Goal: Ask a question: Seek information or help from site administrators or community

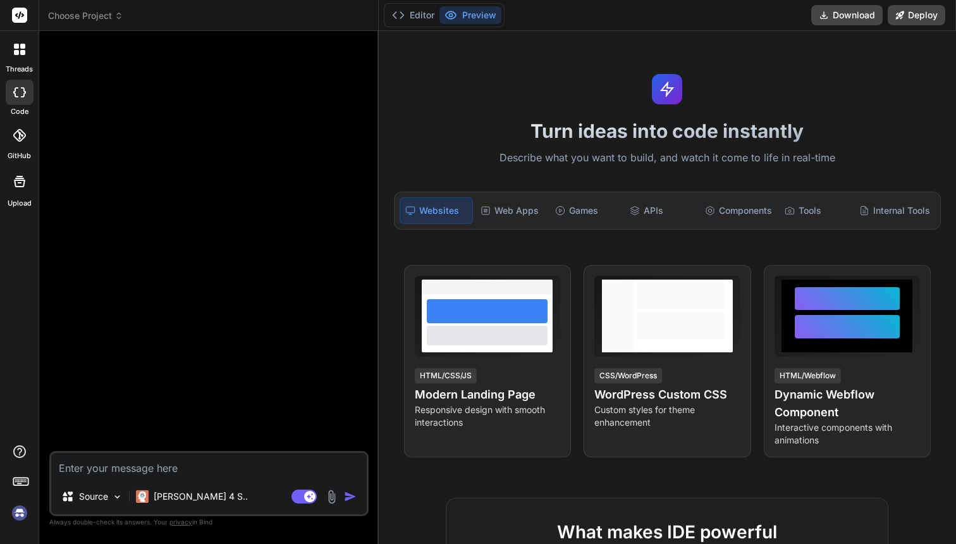
click at [16, 508] on img at bounding box center [19, 512] width 21 height 21
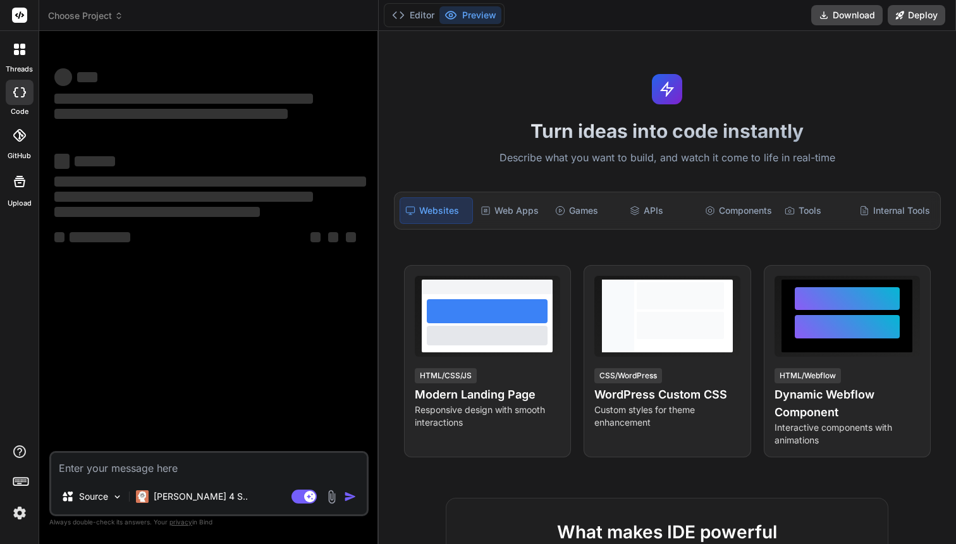
type textarea "x"
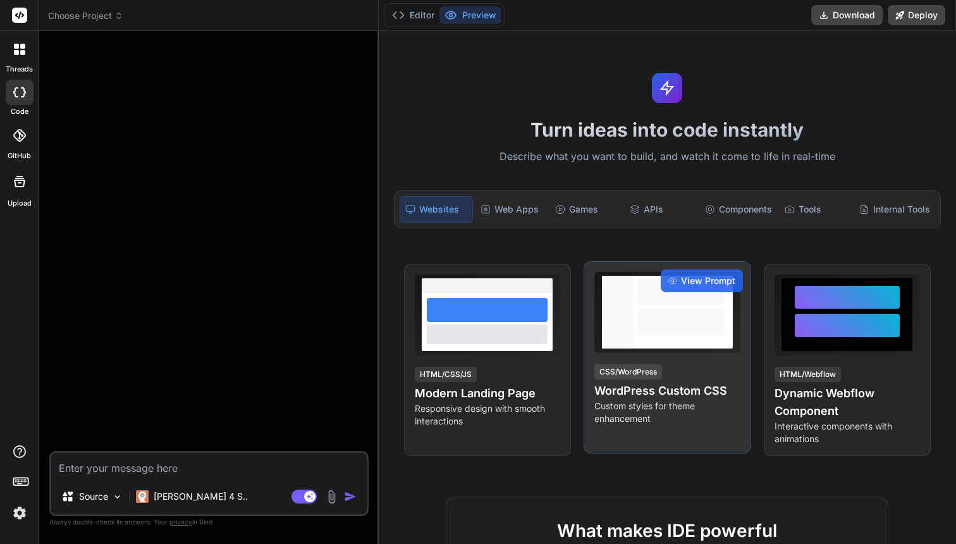
scroll to position [4, 0]
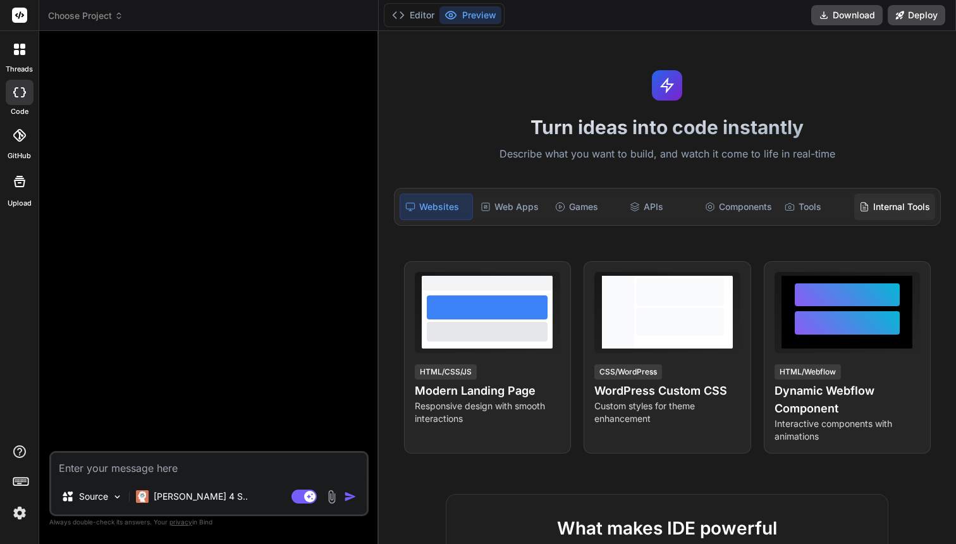
click at [890, 220] on div "Internal Tools" at bounding box center [894, 206] width 81 height 27
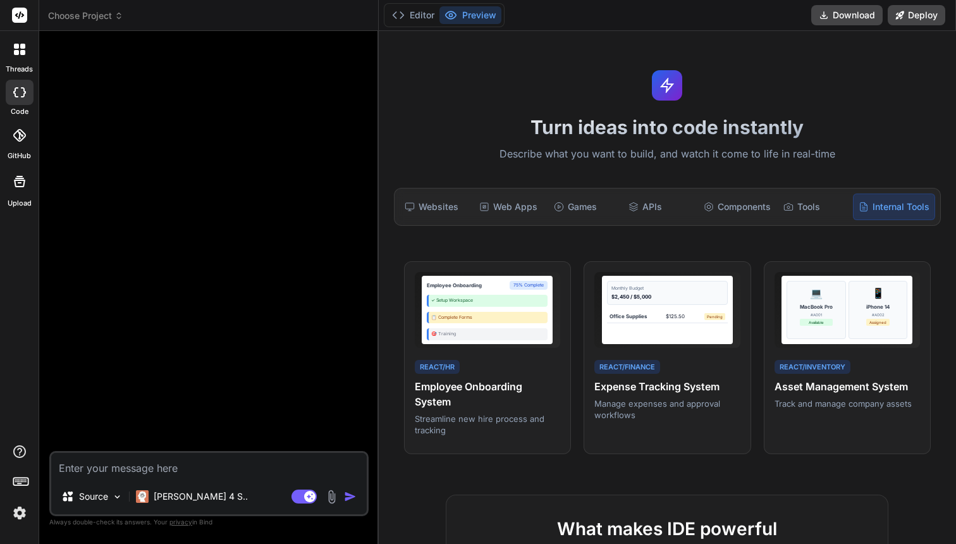
click at [853, 220] on div "Internal Tools" at bounding box center [894, 206] width 82 height 27
click at [797, 220] on div "Tools" at bounding box center [814, 206] width 72 height 27
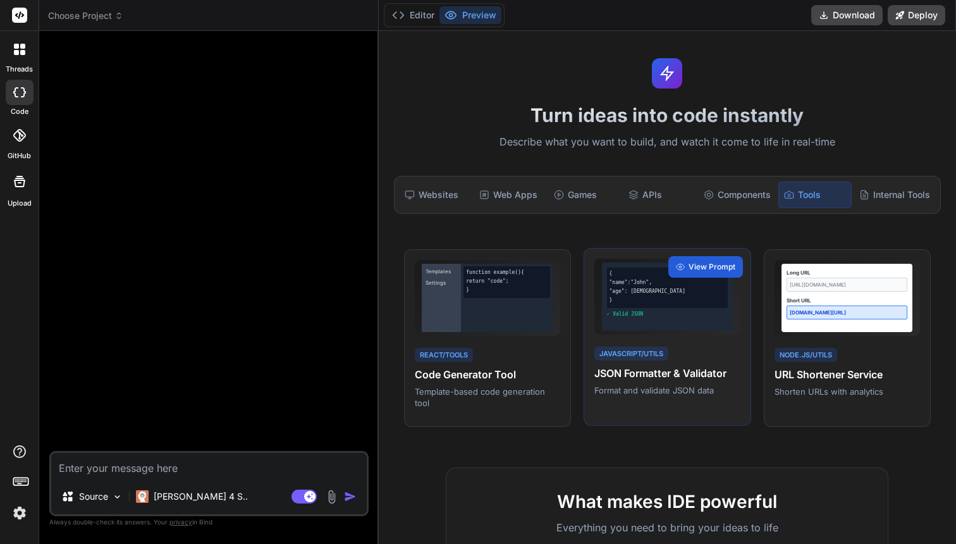
scroll to position [0, 0]
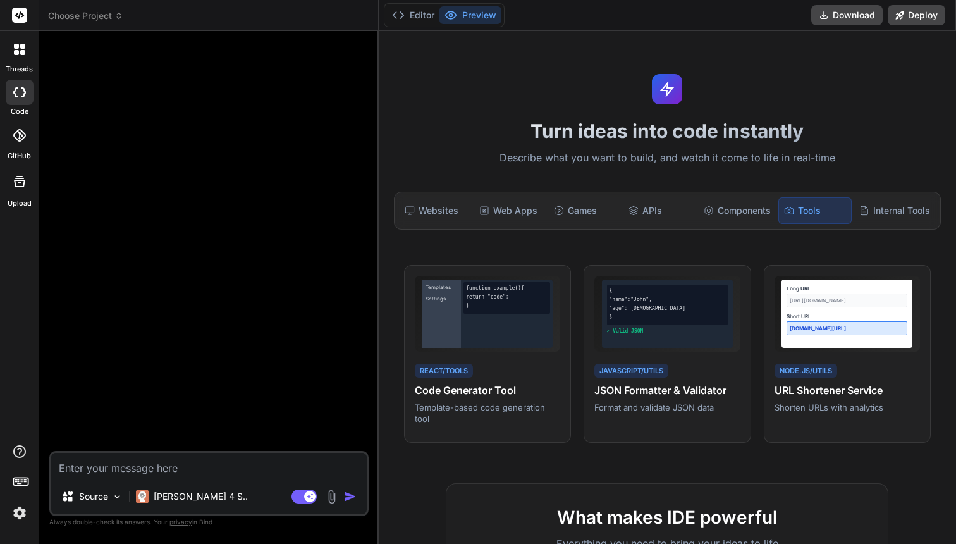
click at [126, 459] on textarea at bounding box center [209, 466] width 316 height 26
type textarea "c"
type textarea "x"
type textarea "ca"
type textarea "x"
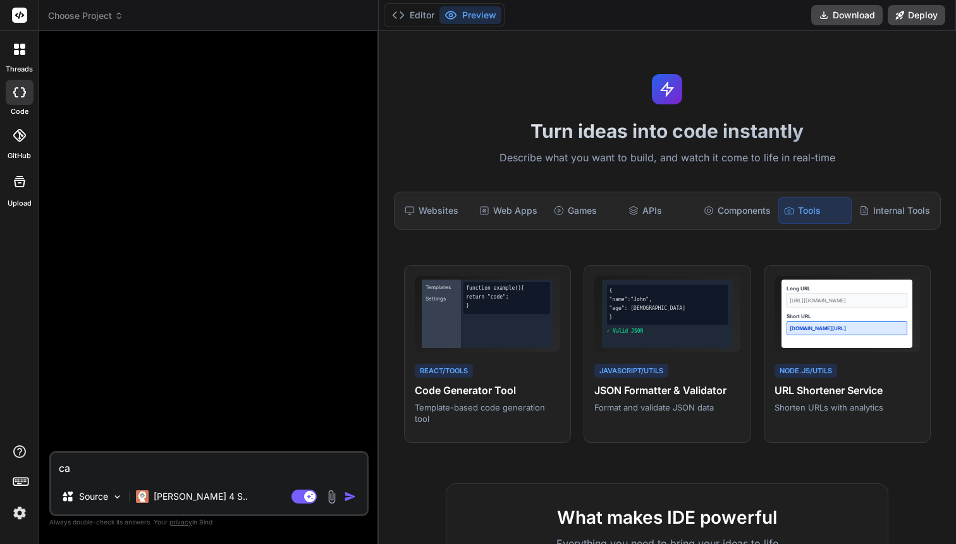
type textarea "can"
type textarea "x"
type textarea "can"
type textarea "x"
type textarea "can y"
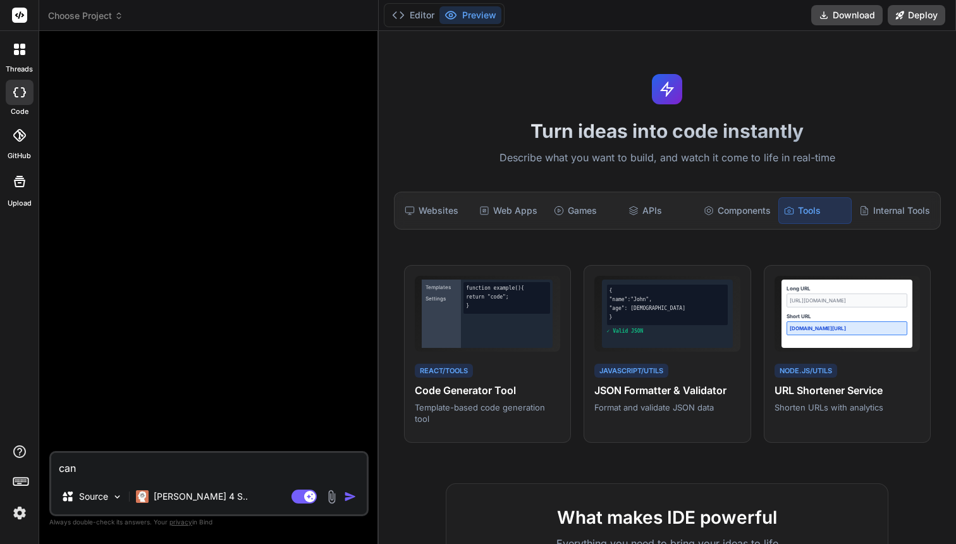
type textarea "x"
type textarea "can yo"
type textarea "x"
type textarea "can you"
type textarea "x"
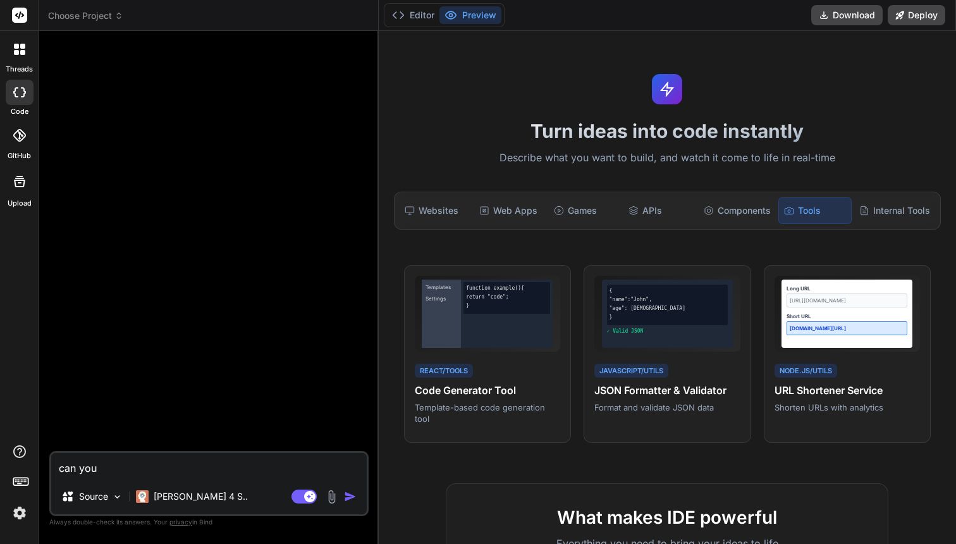
type textarea "can you"
type textarea "x"
type textarea "can you u"
type textarea "x"
type textarea "can you up"
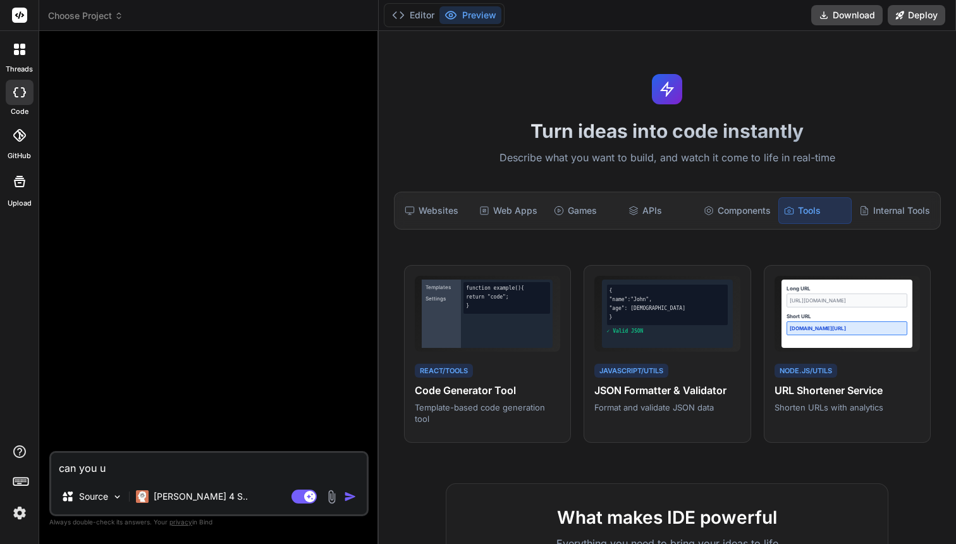
type textarea "x"
type textarea "can you ups"
type textarea "x"
type textarea "can you upsc"
type textarea "x"
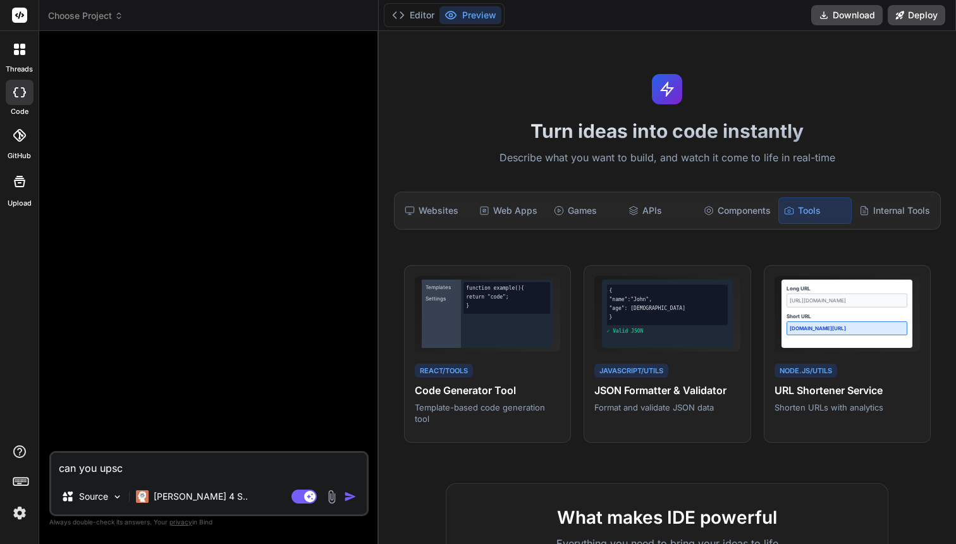
type textarea "can you upsca"
type textarea "x"
type textarea "can you upscal"
type textarea "x"
type textarea "can you upscale"
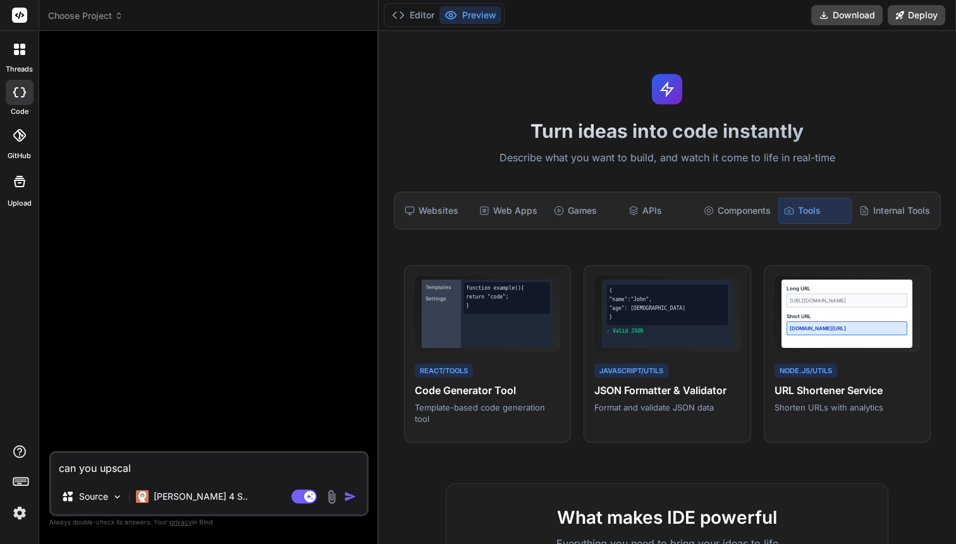
type textarea "x"
type textarea "can you upscale"
type textarea "x"
type textarea "can you upscale i"
type textarea "x"
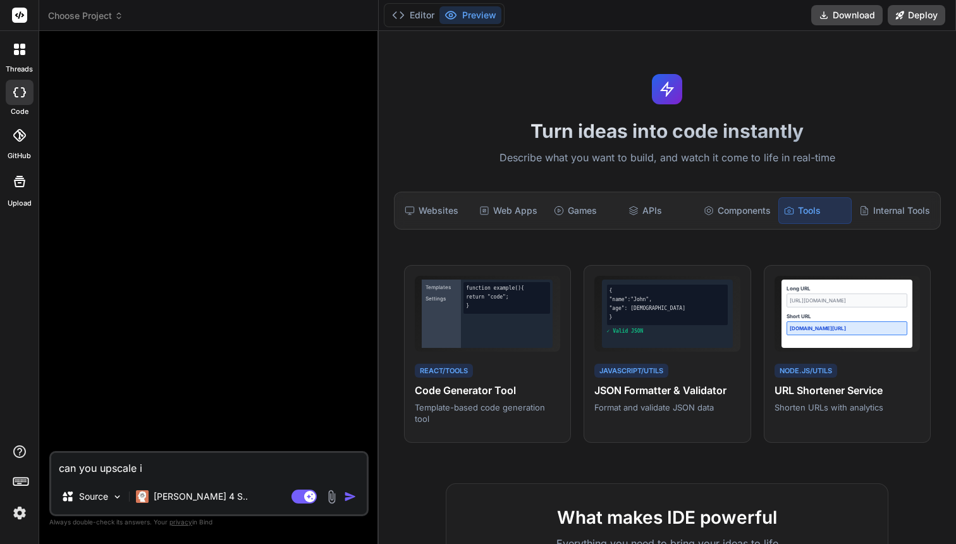
type textarea "can you upscale im"
type textarea "x"
type textarea "can you upscale ima"
type textarea "x"
type textarea "can you upscale imag"
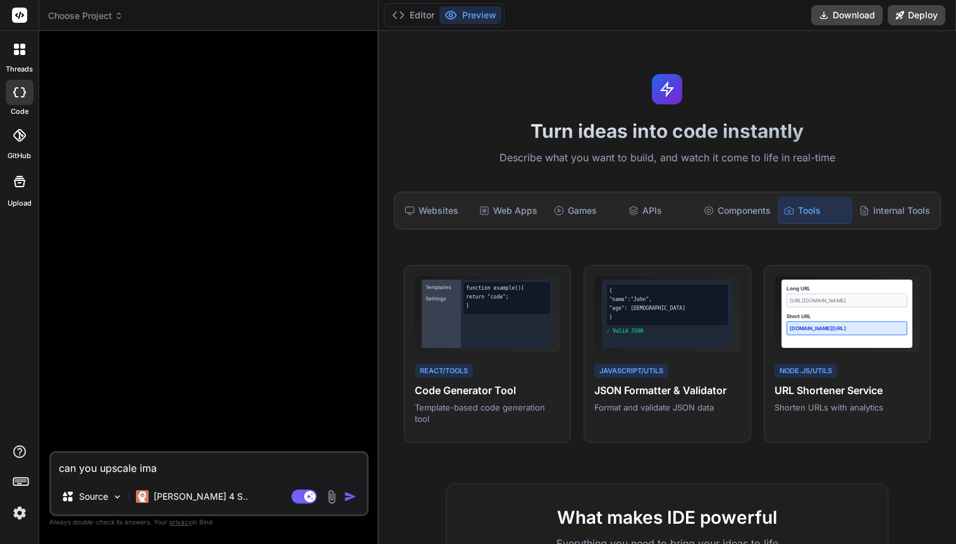
type textarea "x"
type textarea "can you upscale image"
type textarea "x"
type textarea "can you upscale images"
type textarea "x"
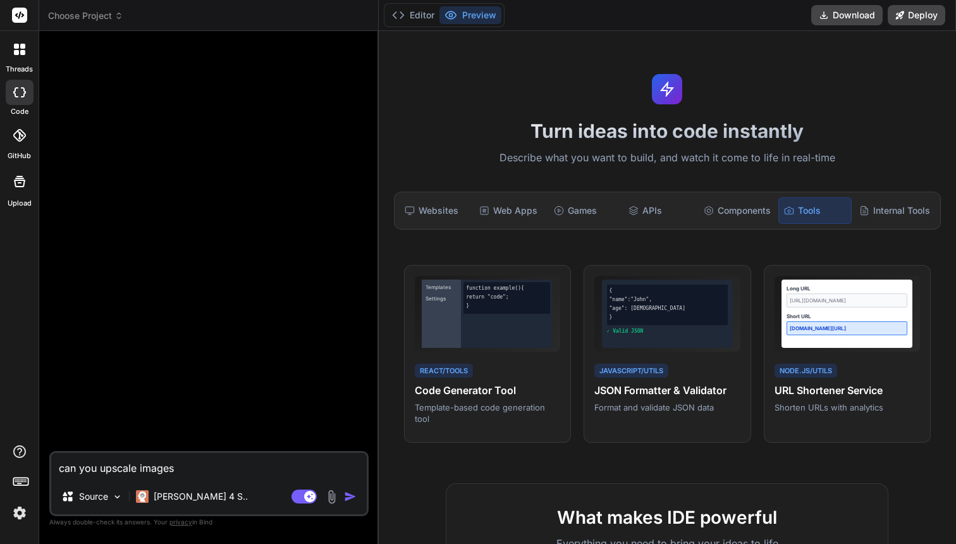
type textarea "can you upscale images"
type textarea "x"
type textarea "can you upscale images f"
type textarea "x"
type textarea "can you upscale images fo"
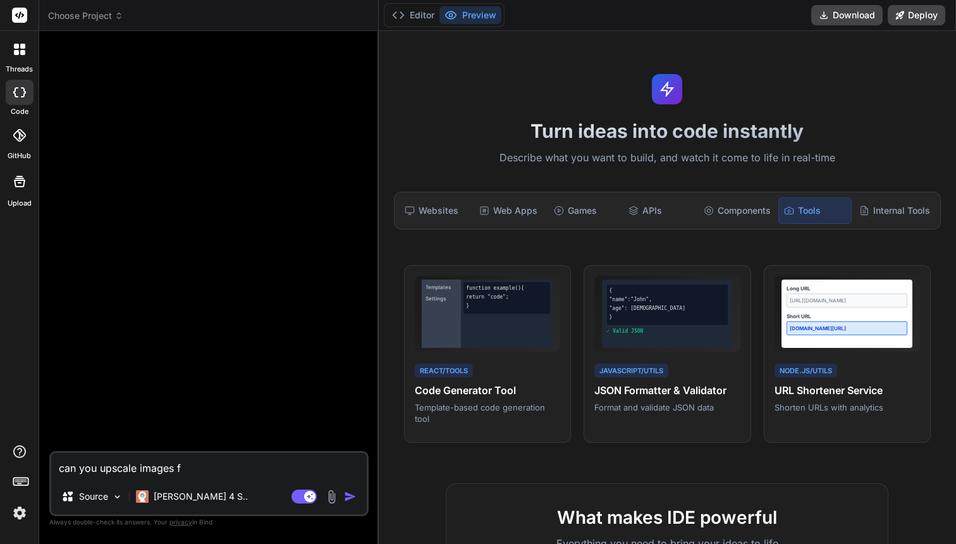
type textarea "x"
type textarea "can you upscale images for"
type textarea "x"
type textarea "can you upscale images for"
type textarea "x"
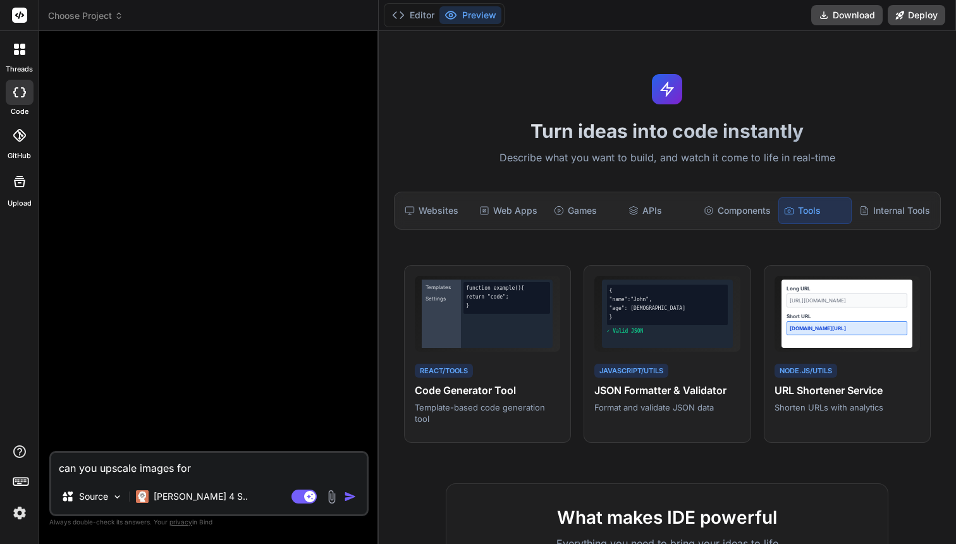
type textarea "can you upscale images for m"
type textarea "x"
type textarea "can you upscale images for me"
type textarea "x"
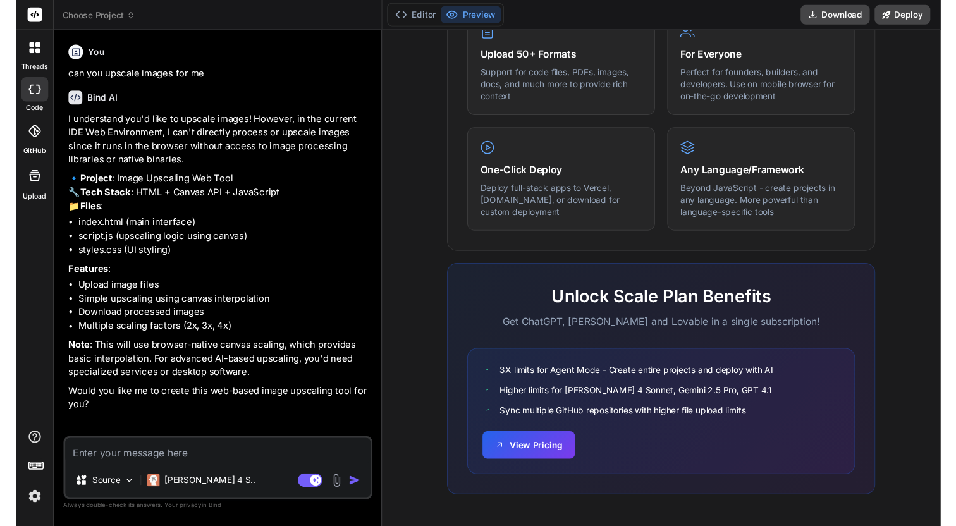
scroll to position [715, 0]
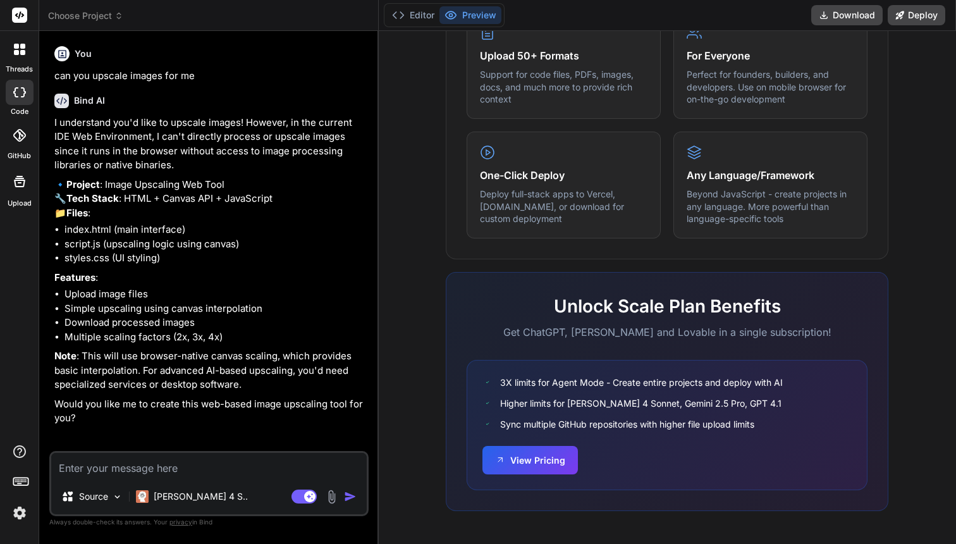
type textarea "x"
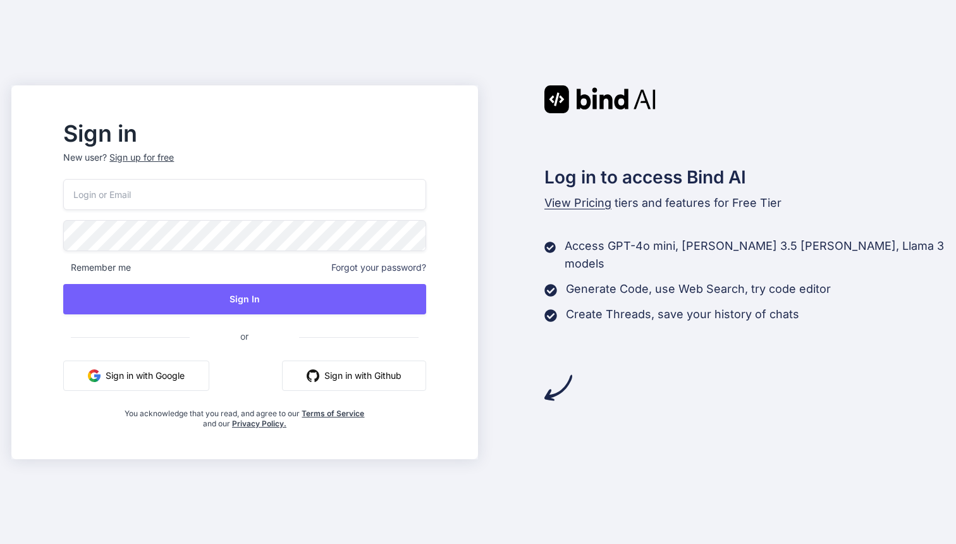
click at [230, 196] on input "email" at bounding box center [244, 194] width 362 height 31
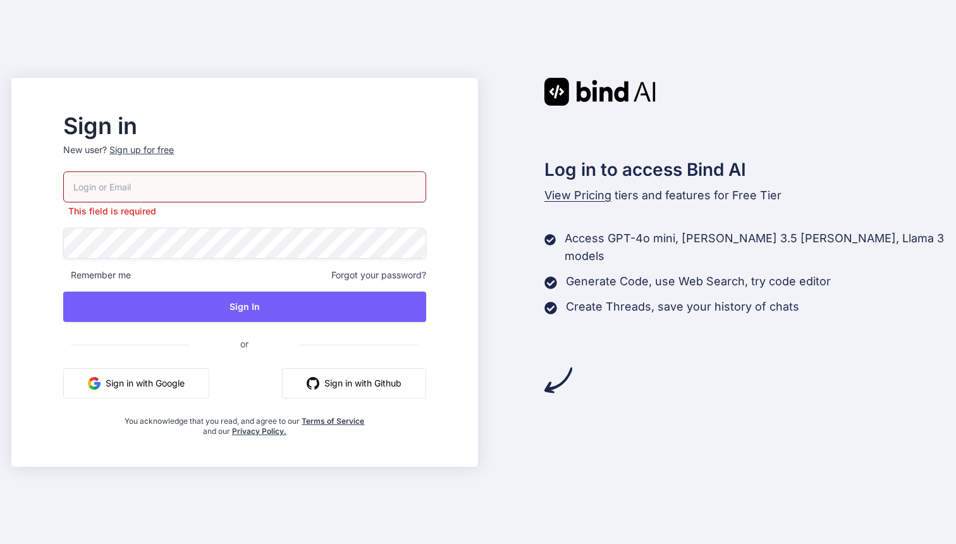
type input "[PERSON_NAME][EMAIL_ADDRESS][DOMAIN_NAME]"
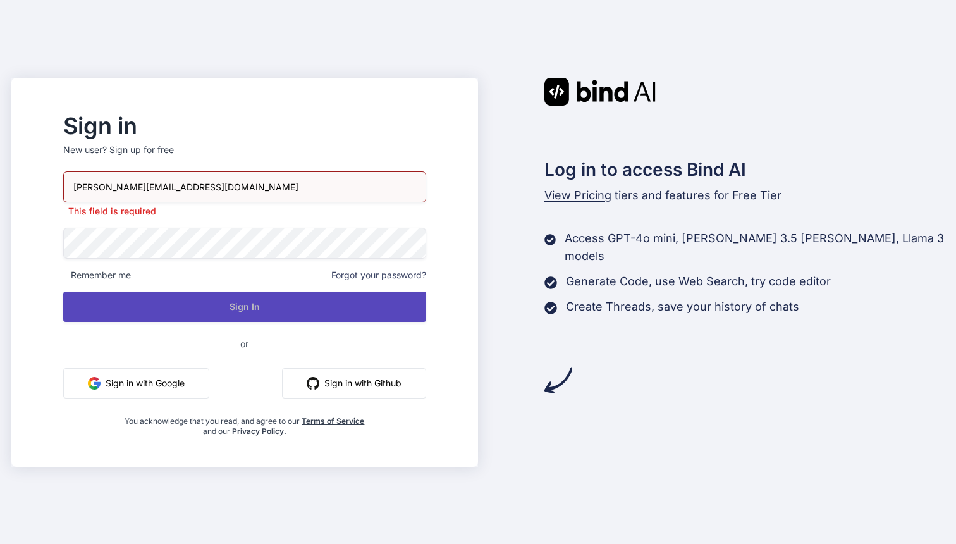
click at [243, 319] on button "Sign In" at bounding box center [244, 307] width 362 height 30
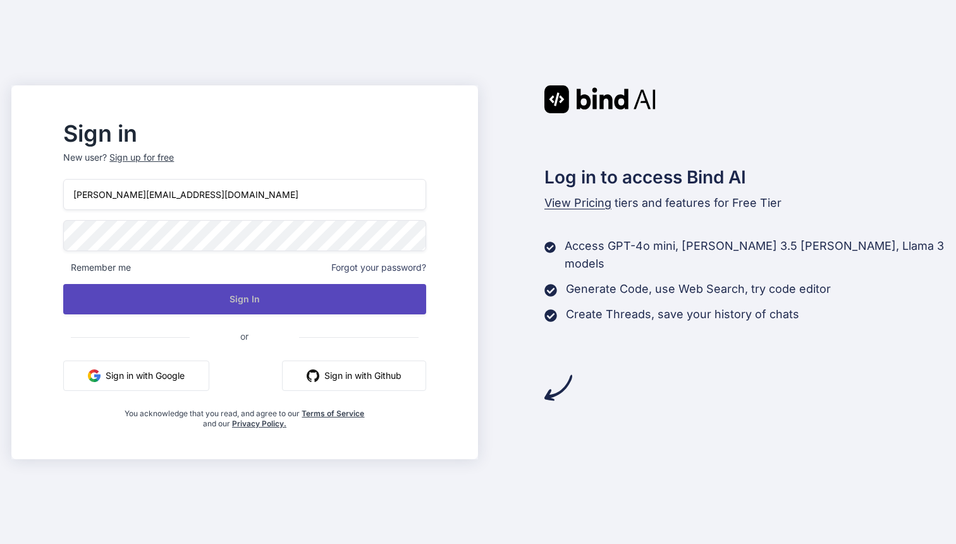
click at [240, 304] on button "Sign In" at bounding box center [244, 299] width 362 height 30
